Goal: Information Seeking & Learning: Learn about a topic

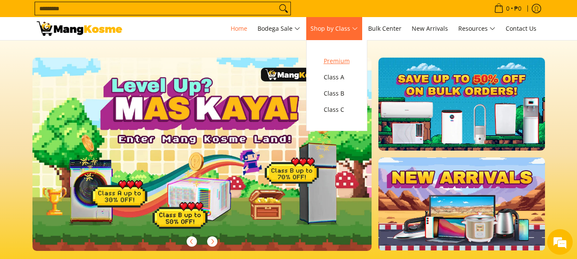
drag, startPoint x: 350, startPoint y: 30, endPoint x: 346, endPoint y: 60, distance: 30.1
click at [350, 31] on span "Shop by Class" at bounding box center [334, 29] width 47 height 11
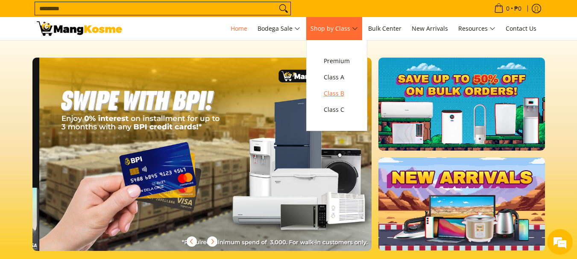
scroll to position [0, 680]
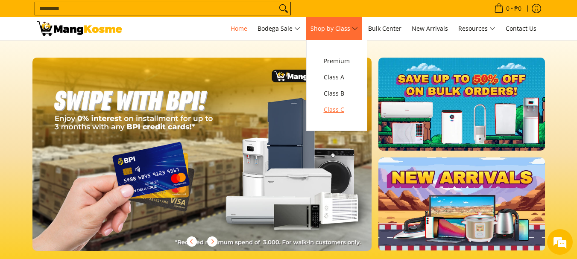
click at [338, 107] on span "Class C" at bounding box center [337, 110] width 26 height 11
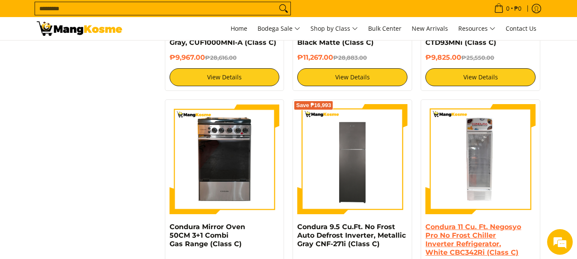
scroll to position [1667, 0]
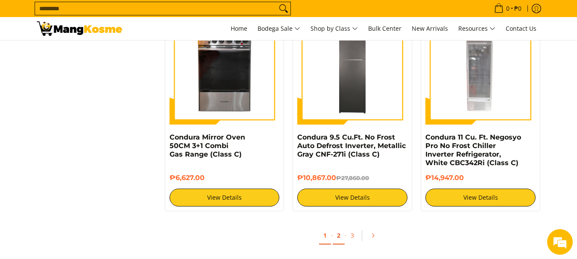
click at [341, 236] on link "2" at bounding box center [339, 236] width 12 height 18
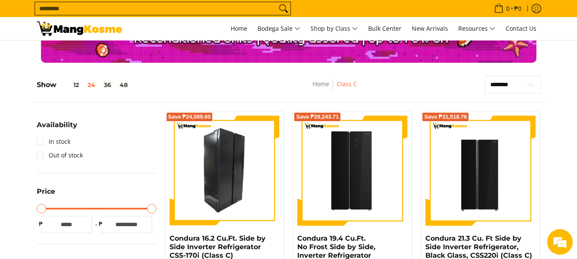
scroll to position [214, 0]
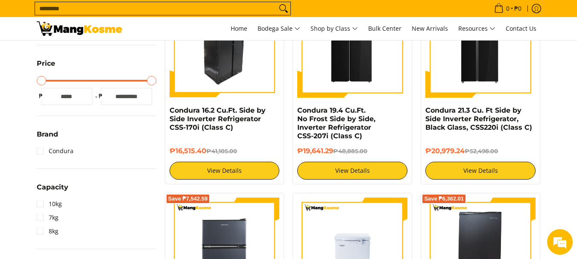
click at [230, 88] on img at bounding box center [225, 43] width 110 height 110
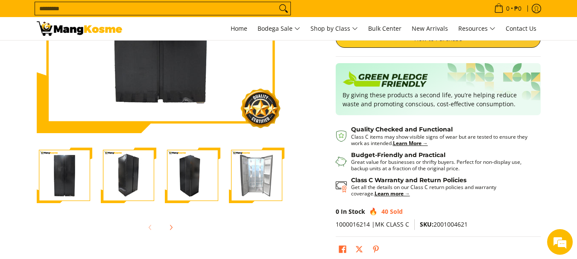
scroll to position [214, 0]
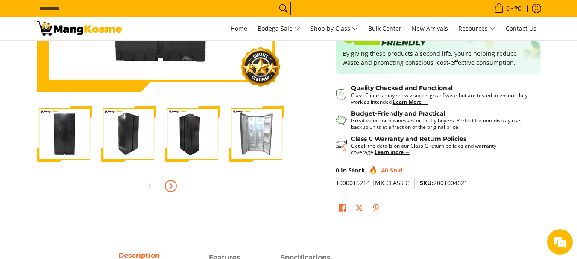
click at [168, 184] on icon "Next" at bounding box center [171, 186] width 7 height 7
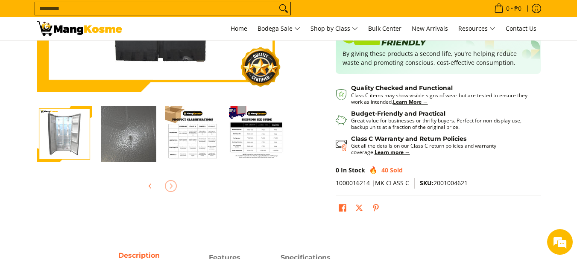
click at [273, 131] on img "Condura 16.2 Cu.Ft. Side by Side Inverter Refrigerator CSS-170i (Class C)-7" at bounding box center [257, 134] width 56 height 56
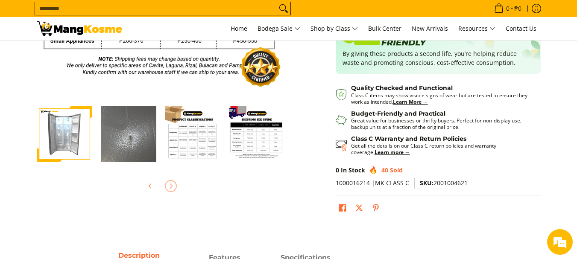
click at [273, 131] on img "Condura 16.2 Cu.Ft. Side by Side Inverter Refrigerator CSS-170i (Class C)-7" at bounding box center [257, 134] width 56 height 56
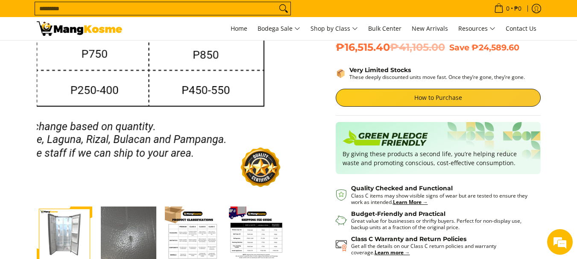
scroll to position [128, 0]
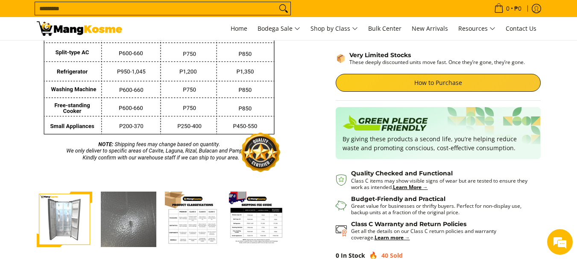
click at [141, 222] on img "Condura 16.2 Cu.Ft. Side by Side Inverter Refrigerator CSS-170i (Class C)-5" at bounding box center [129, 220] width 56 height 56
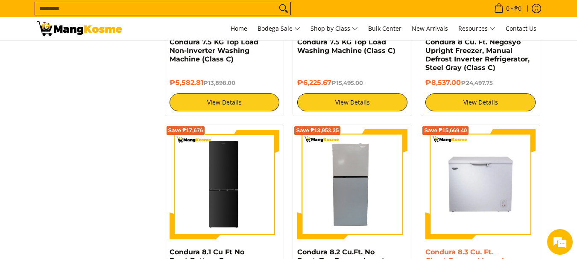
scroll to position [1411, 0]
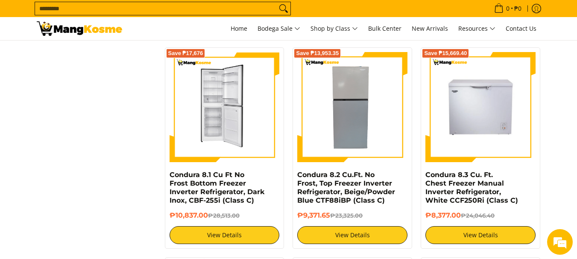
drag, startPoint x: 234, startPoint y: 145, endPoint x: 234, endPoint y: 136, distance: 9.4
click at [234, 144] on img at bounding box center [225, 107] width 110 height 110
